Goal: Task Accomplishment & Management: Manage account settings

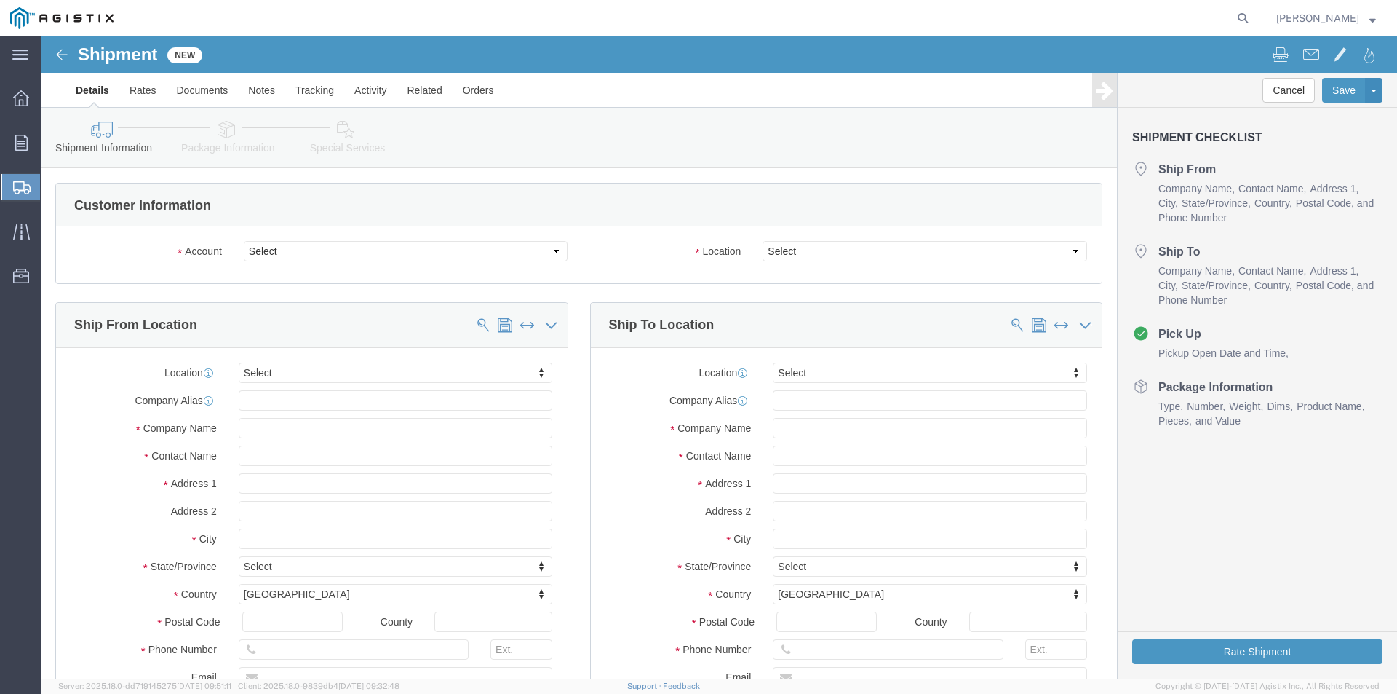
select select
click at [1253, 15] on icon at bounding box center [1243, 18] width 20 height 20
click at [948, 10] on input "search" at bounding box center [1011, 18] width 443 height 35
paste input "56792958"
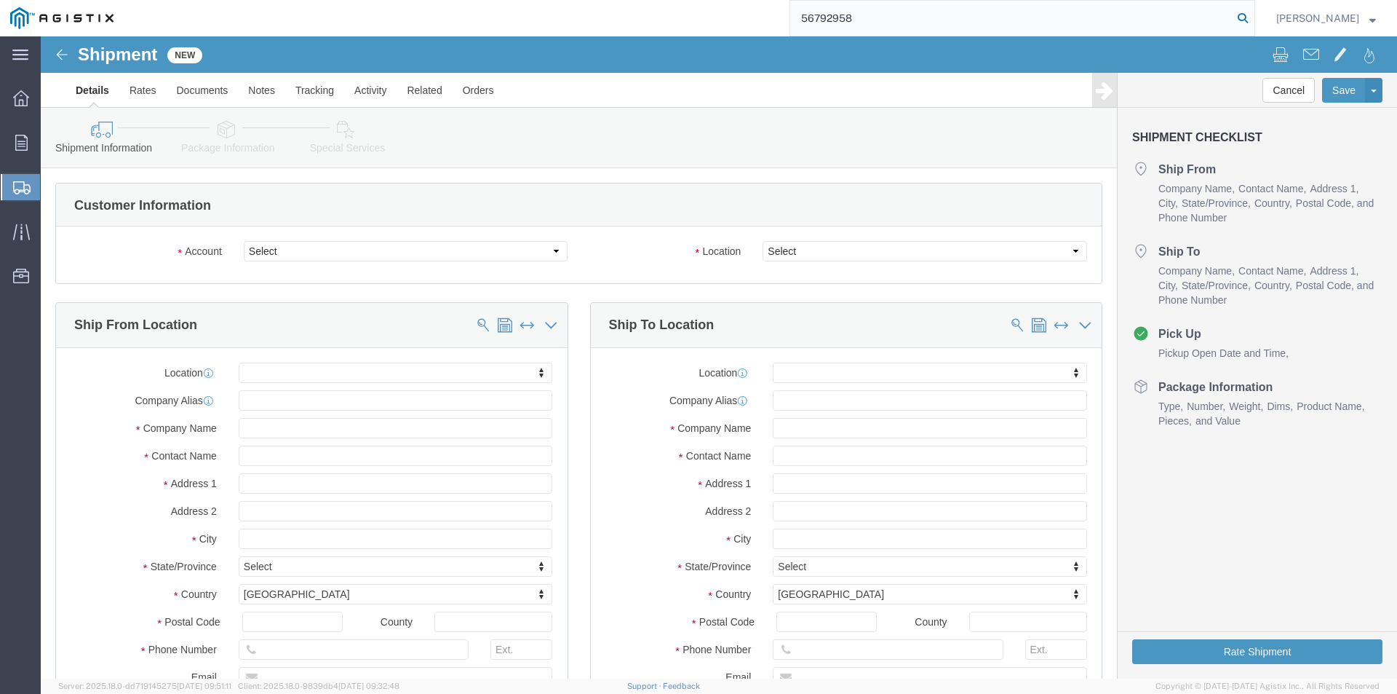
type input "56792958"
click at [1253, 20] on icon at bounding box center [1243, 18] width 20 height 20
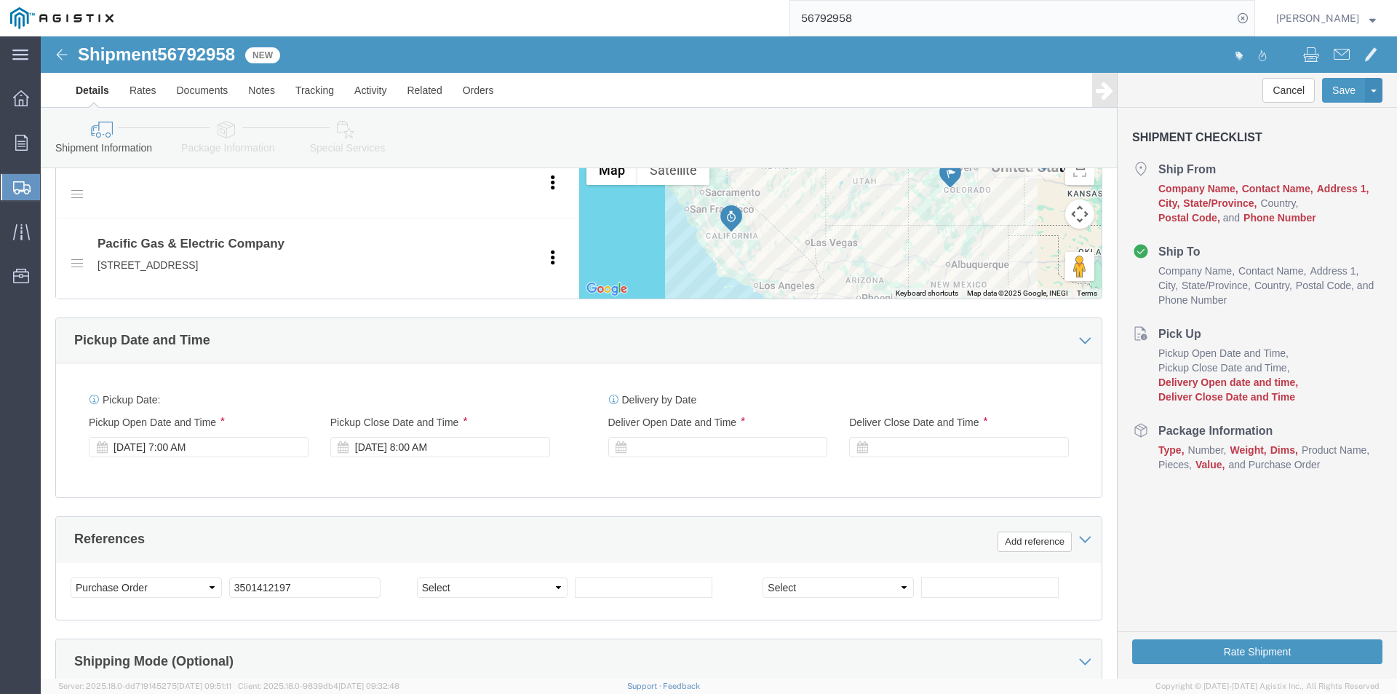
scroll to position [945, 0]
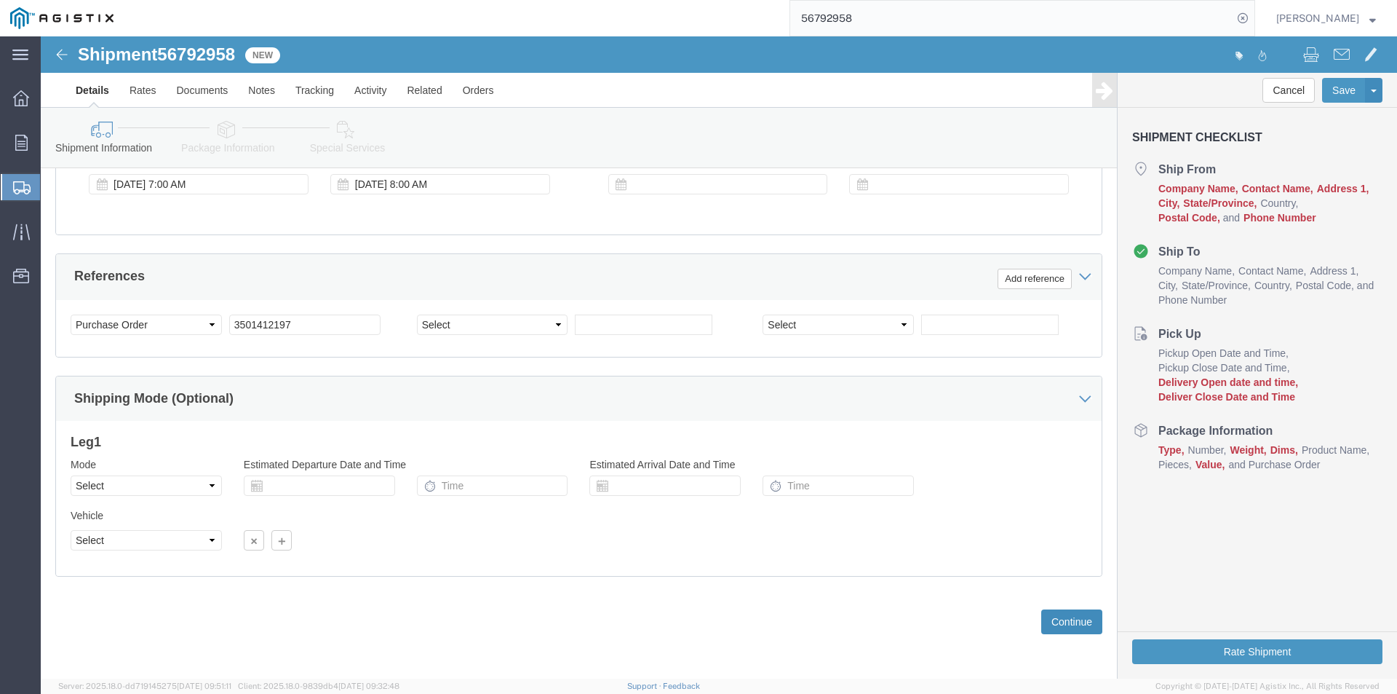
click button "Continue"
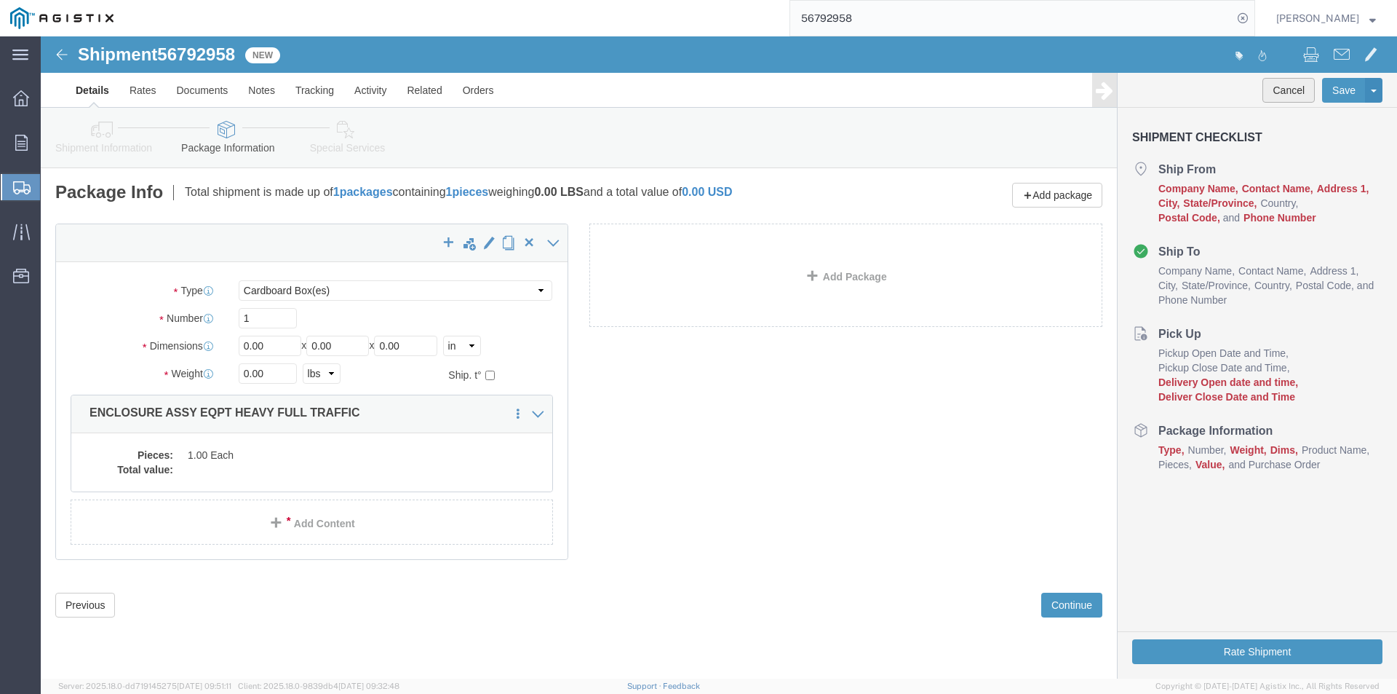
click button "Cancel"
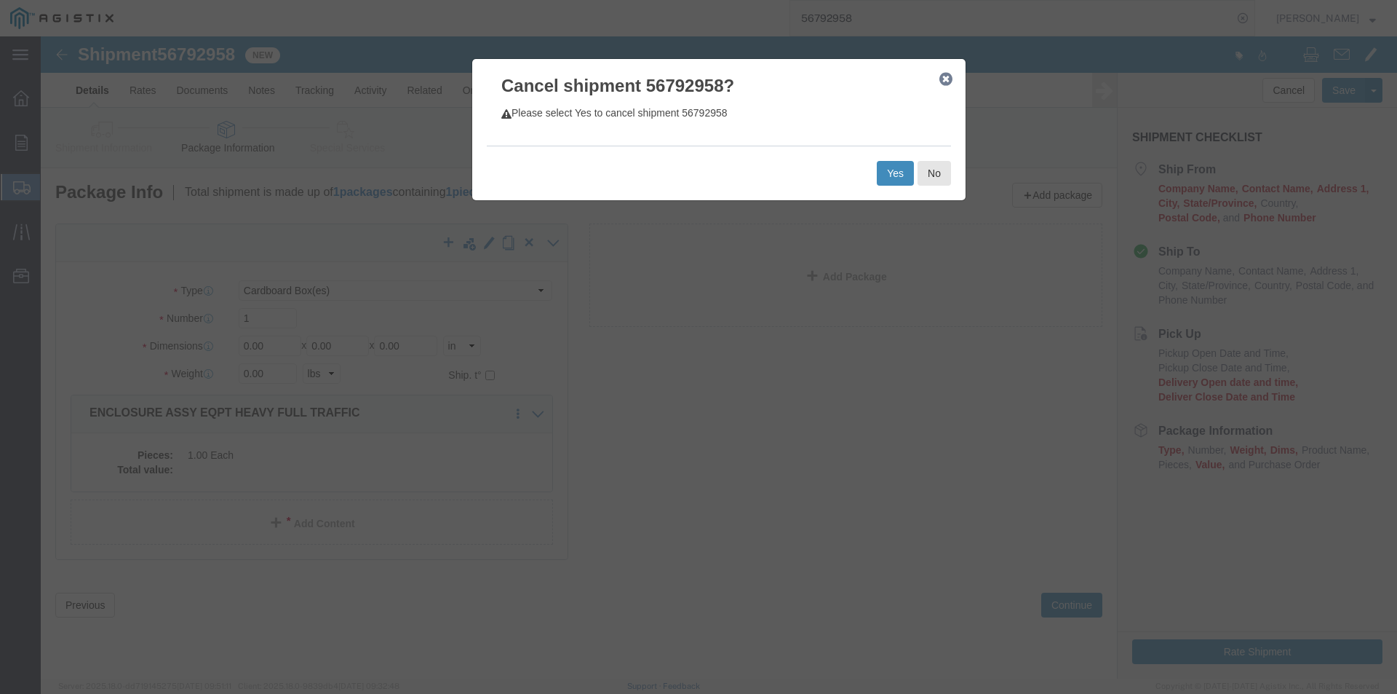
click button "Yes"
